Goal: Task Accomplishment & Management: Use online tool/utility

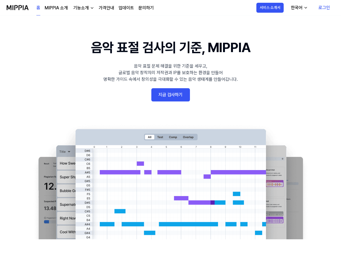
click at [173, 96] on link "지금 검사하기" at bounding box center [170, 94] width 39 height 13
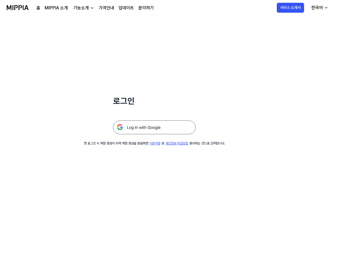
click at [148, 128] on img at bounding box center [154, 127] width 83 height 14
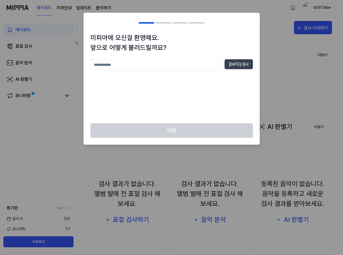
click at [144, 66] on input "text" at bounding box center [156, 64] width 132 height 11
click at [242, 60] on button "[DATE] 검사" at bounding box center [239, 64] width 28 height 10
click at [141, 64] on input "text" at bounding box center [156, 64] width 132 height 11
type input "*"
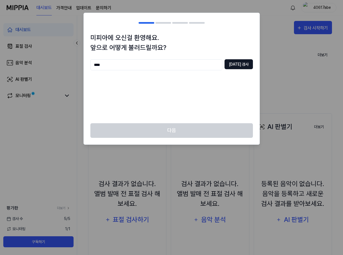
type input "****"
click at [240, 63] on button "[DATE] 검사" at bounding box center [239, 64] width 28 height 10
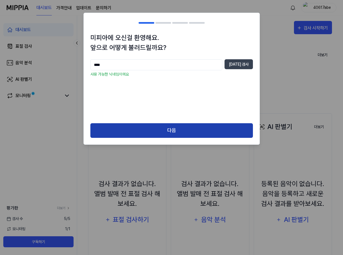
click at [170, 131] on button "다음" at bounding box center [171, 130] width 163 height 15
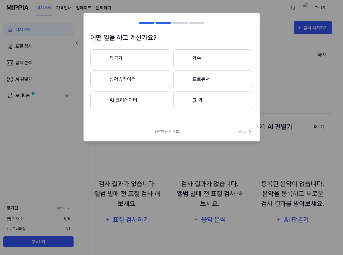
click at [199, 101] on button "그 외" at bounding box center [213, 100] width 80 height 18
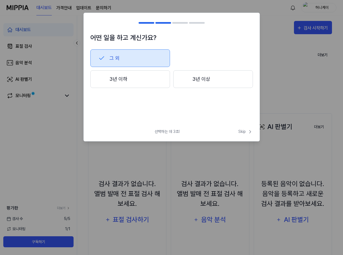
click at [139, 79] on button "3년 이하" at bounding box center [130, 79] width 80 height 18
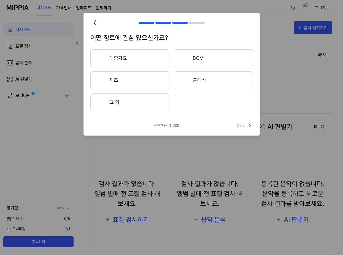
click at [128, 58] on button "대중가요" at bounding box center [129, 58] width 79 height 18
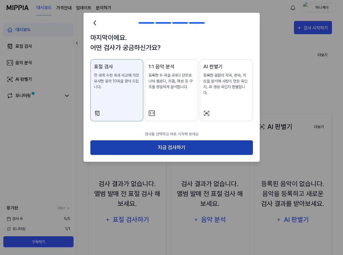
click at [166, 141] on button "지금 검사하기" at bounding box center [171, 147] width 163 height 15
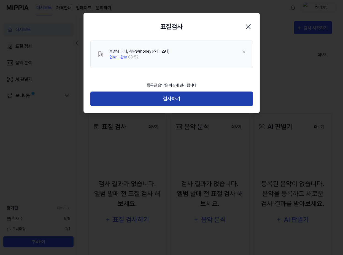
click at [131, 96] on button "검사하기" at bounding box center [171, 98] width 163 height 15
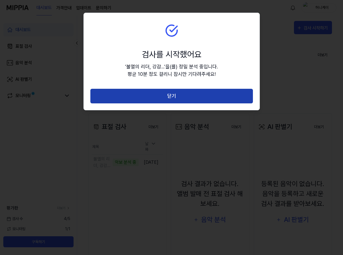
click at [171, 94] on button "닫기" at bounding box center [171, 96] width 163 height 15
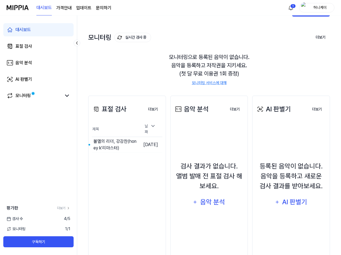
scroll to position [41, 0]
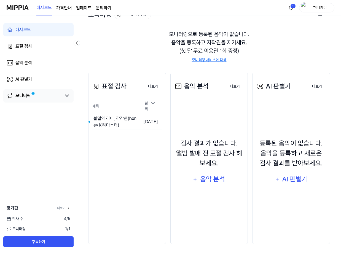
click at [31, 95] on span at bounding box center [32, 93] width 3 height 3
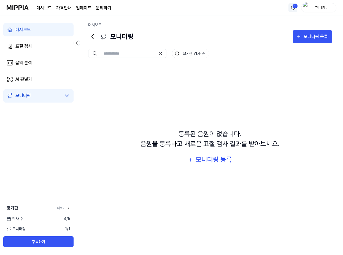
click at [295, 6] on html "대시보드 가격안내 업데이트 문의하기 1 허니케이 대시보드 표절 검사 음악 분석 AI 판별기 모니터링 평가판 더보기 검사 [DATE] 모니터링 …" at bounding box center [171, 127] width 343 height 255
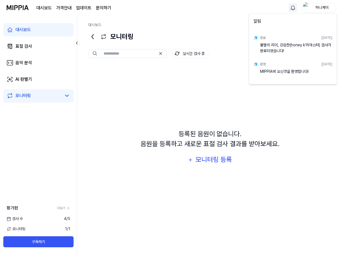
click at [276, 47] on div "불멸의 리더, 강감찬(honey k'리마스터) 검사가 완료되었습니다!" at bounding box center [296, 47] width 72 height 11
click at [140, 111] on html "대시보드 가격안내 업데이트 문의하기 허니케이 대시보드 표절 검사 음악 분석 AI 판별기 모니터링 평가판 더보기 검사 [DATE] 모니터링 1 …" at bounding box center [171, 127] width 343 height 255
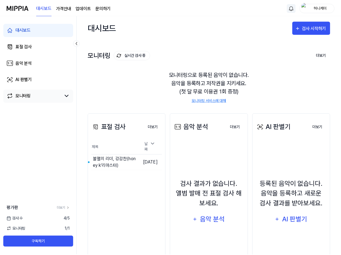
scroll to position [41, 0]
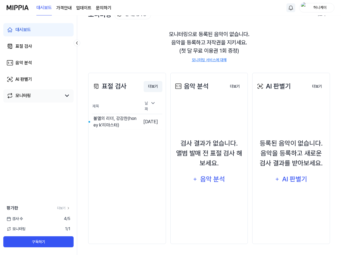
click at [151, 84] on button "더보기" at bounding box center [153, 86] width 19 height 11
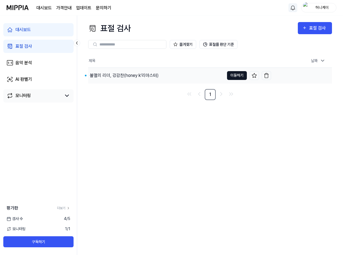
click at [236, 75] on button "이동하기" at bounding box center [237, 75] width 20 height 9
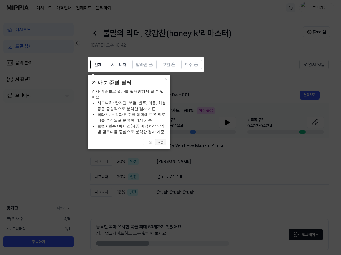
click at [160, 143] on button "다음" at bounding box center [160, 142] width 11 height 7
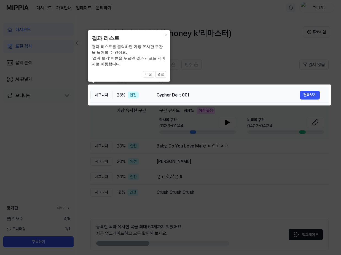
click at [176, 99] on div "Cypher Delit 001 결과보기" at bounding box center [238, 95] width 163 height 9
click at [166, 36] on button "×" at bounding box center [165, 34] width 9 height 8
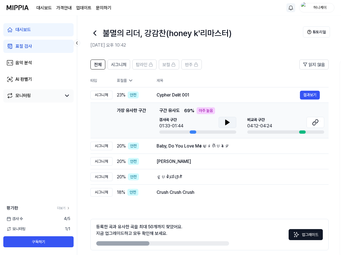
click at [229, 121] on icon at bounding box center [227, 122] width 7 height 7
click at [228, 122] on icon at bounding box center [228, 122] width 1 height 4
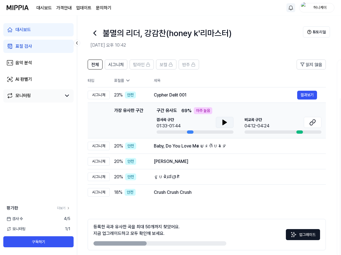
scroll to position [0, 2]
click at [191, 132] on div at bounding box center [190, 131] width 7 height 3
click at [312, 122] on icon at bounding box center [313, 122] width 3 height 4
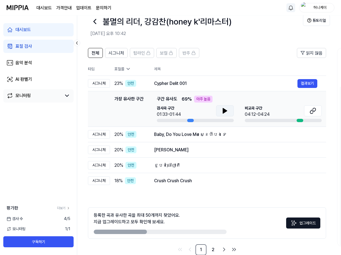
scroll to position [23, 0]
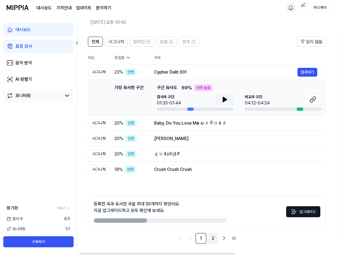
click at [212, 239] on link "2" at bounding box center [212, 238] width 11 height 11
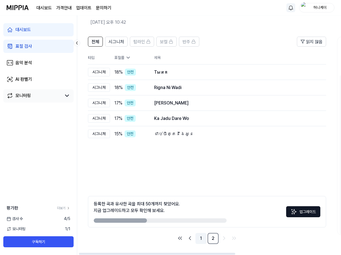
click at [201, 238] on link "1" at bounding box center [200, 238] width 11 height 11
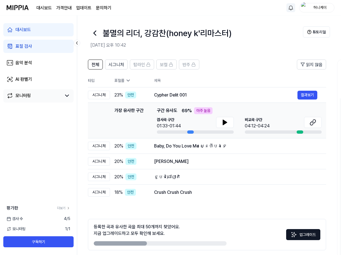
click at [68, 220] on span "4 / 5" at bounding box center [67, 219] width 6 height 6
click at [64, 218] on span "4 / 5" at bounding box center [67, 219] width 6 height 6
click at [65, 8] on page\) "가격안내" at bounding box center [63, 8] width 15 height 7
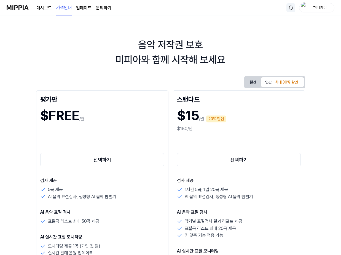
click at [21, 7] on img at bounding box center [18, 7] width 22 height 15
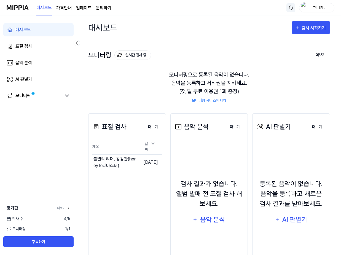
click at [221, 45] on div "모니터링 실시간 검사 중 더보기 모니터링 모니터링으로 등록된 음악이 없습니다. 음악을 등록하고 저작권을 지키세요. (첫 달 무료 이용권 1회 …" at bounding box center [209, 71] width 242 height 63
